Goal: Task Accomplishment & Management: Complete application form

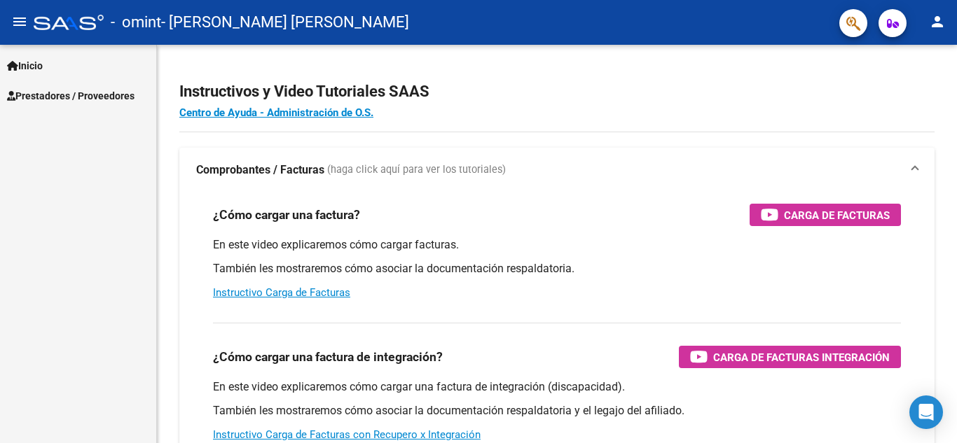
click at [98, 95] on span "Prestadores / Proveedores" at bounding box center [71, 95] width 128 height 15
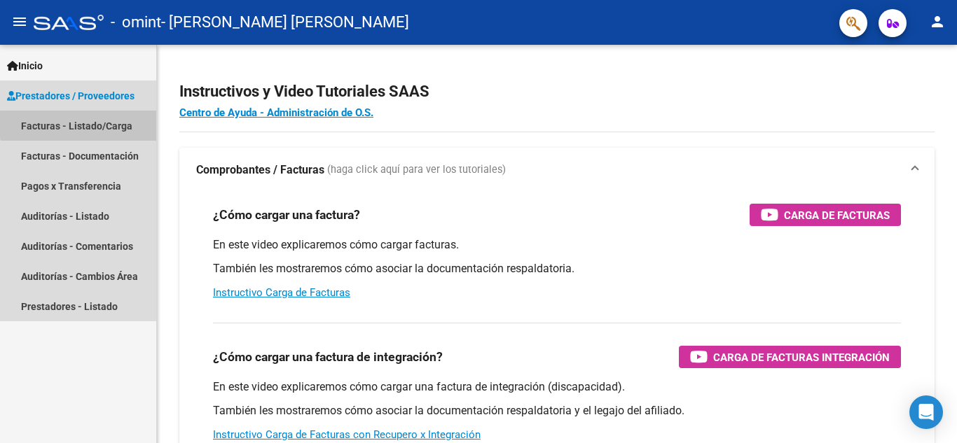
click at [128, 125] on link "Facturas - Listado/Carga" at bounding box center [78, 126] width 156 height 30
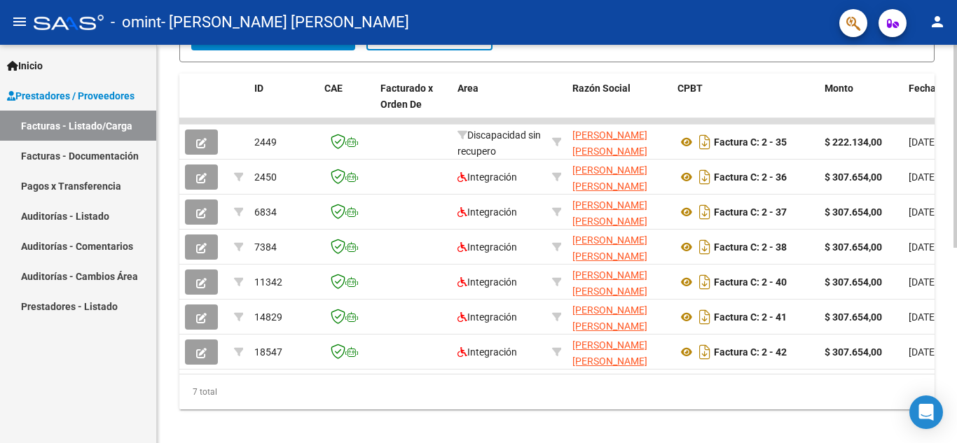
scroll to position [385, 0]
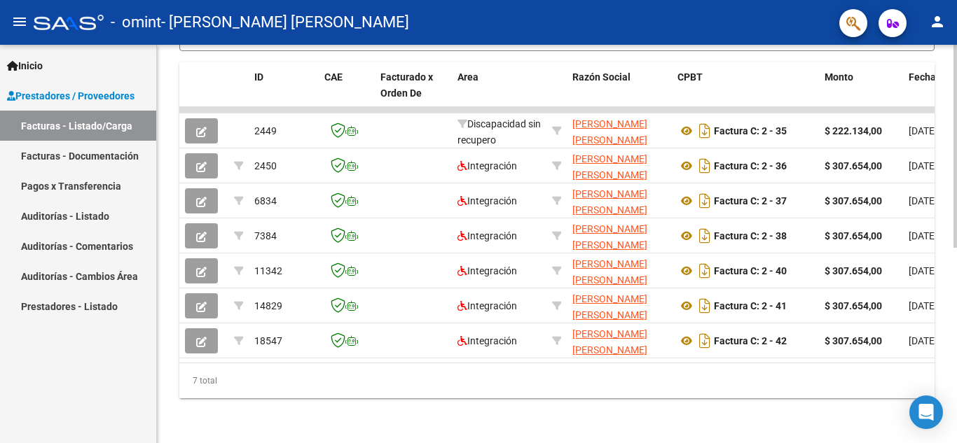
click at [956, 284] on div at bounding box center [956, 341] width 4 height 203
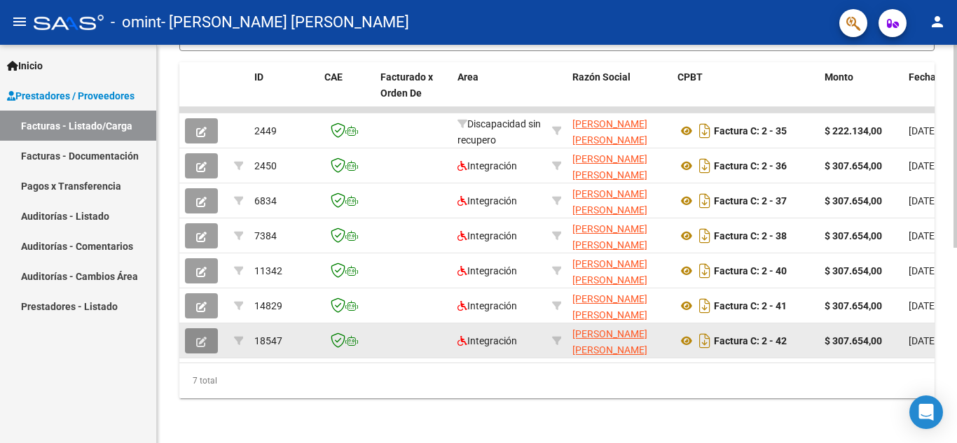
click at [201, 337] on icon "button" at bounding box center [201, 342] width 11 height 11
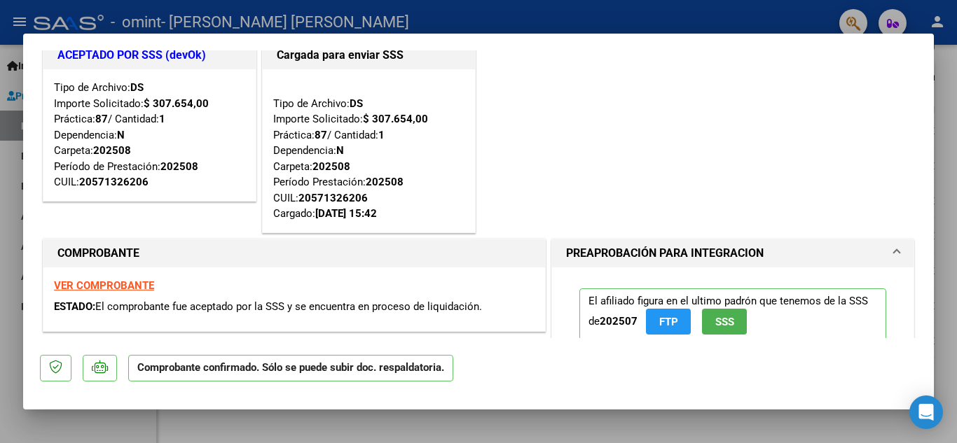
scroll to position [0, 0]
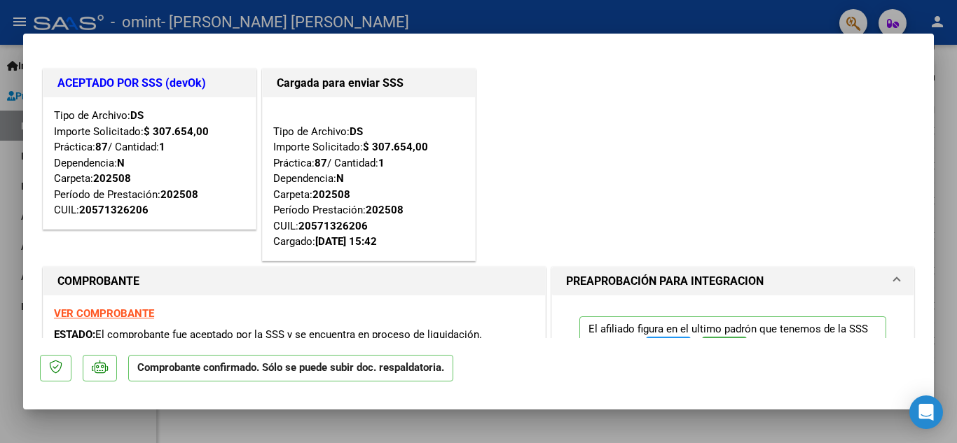
click at [447, 15] on div at bounding box center [478, 221] width 957 height 443
type input "$ 0,00"
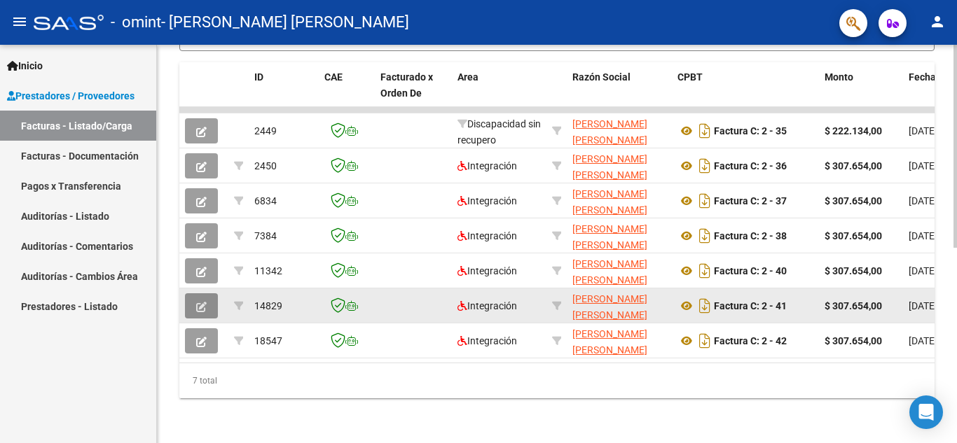
click at [207, 294] on button "button" at bounding box center [201, 306] width 33 height 25
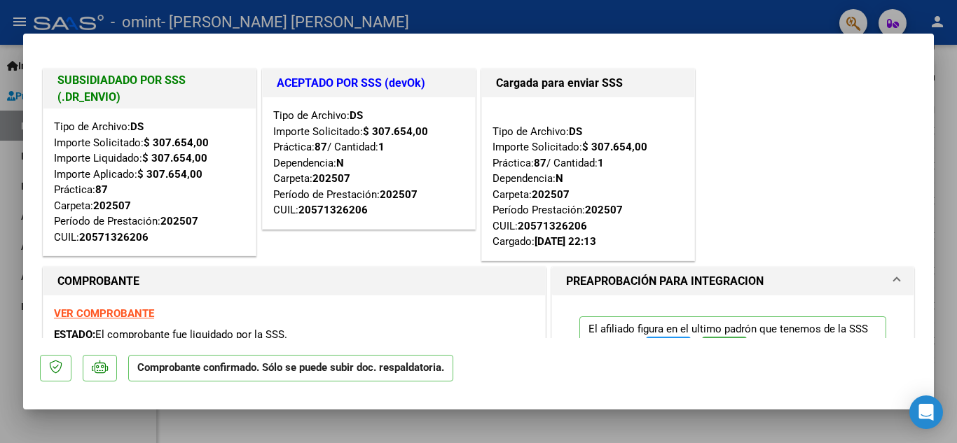
click at [593, 18] on div at bounding box center [478, 221] width 957 height 443
type input "$ 0,00"
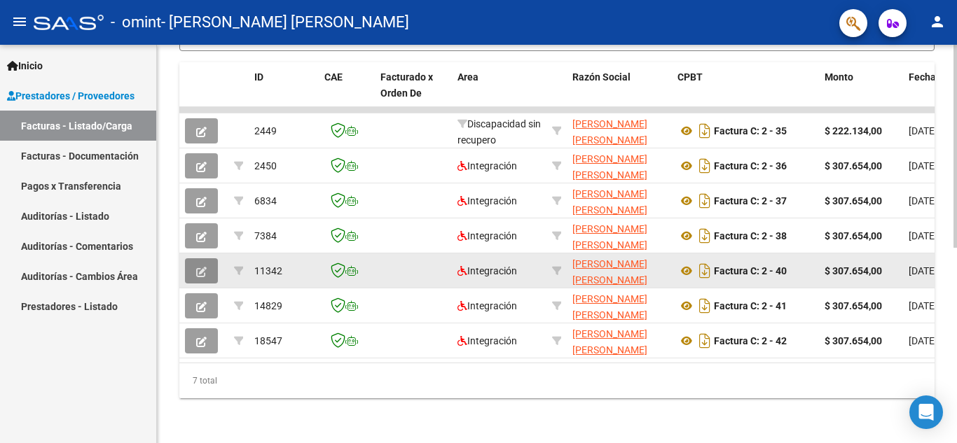
click at [198, 267] on icon "button" at bounding box center [201, 272] width 11 height 11
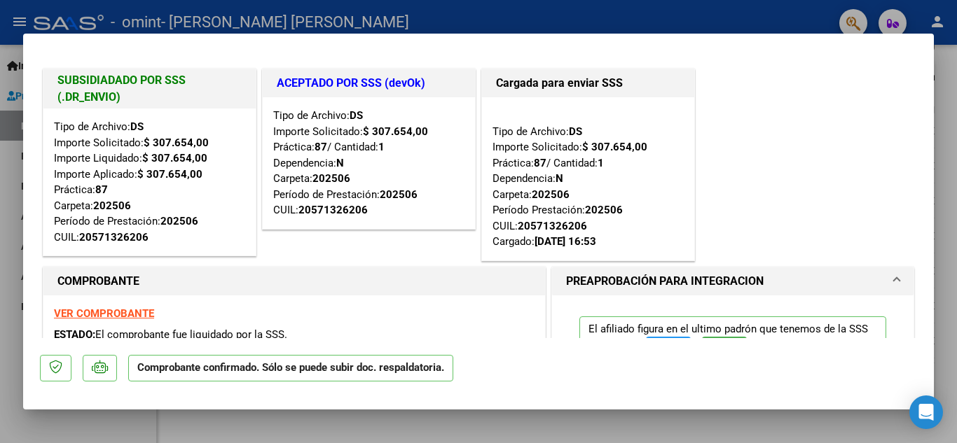
click at [528, 19] on div at bounding box center [478, 221] width 957 height 443
type input "$ 0,00"
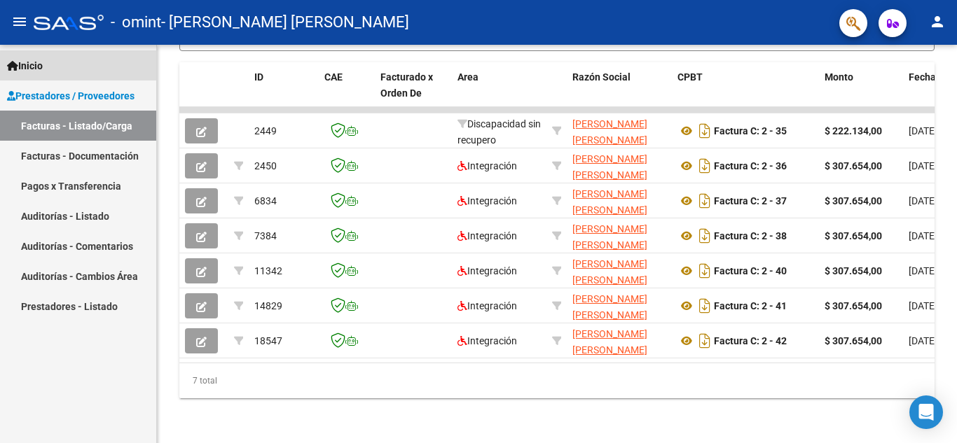
click at [60, 67] on link "Inicio" at bounding box center [78, 65] width 156 height 30
